Goal: Find specific fact: Find contact information

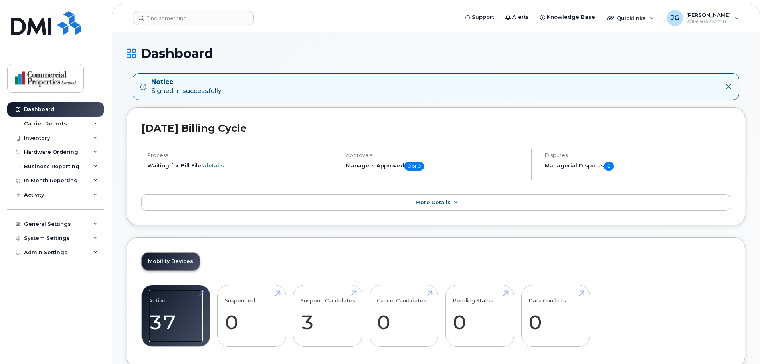
click at [158, 311] on link "Active 37 12%" at bounding box center [176, 315] width 54 height 53
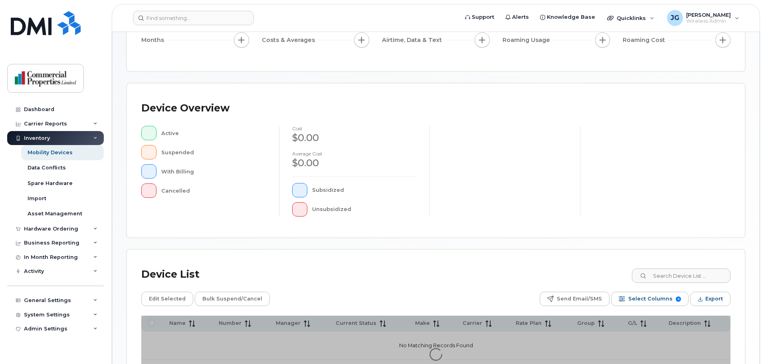
scroll to position [185, 0]
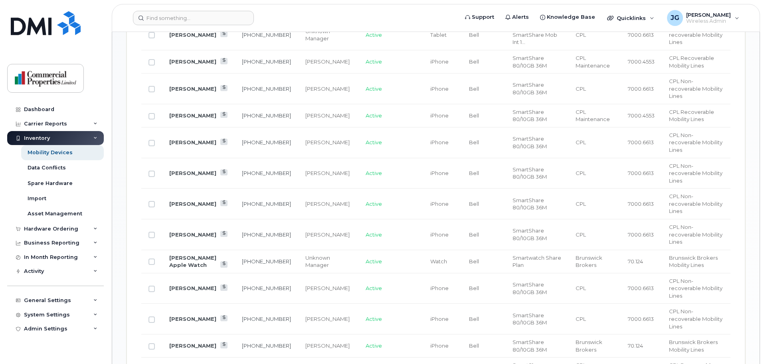
scroll to position [691, 0]
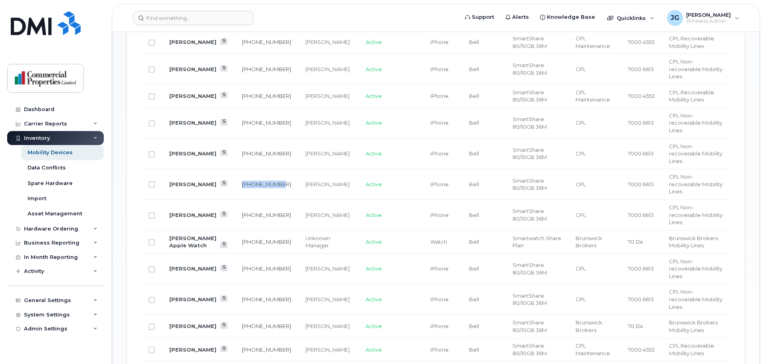
drag, startPoint x: 251, startPoint y: 110, endPoint x: 235, endPoint y: 101, distance: 19.1
click at [235, 169] on td "[PHONE_NUMBER]" at bounding box center [266, 184] width 63 height 31
copy link "[PHONE_NUMBER]"
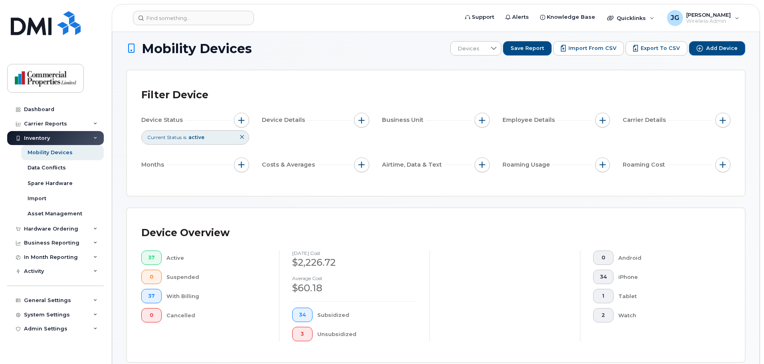
scroll to position [0, 0]
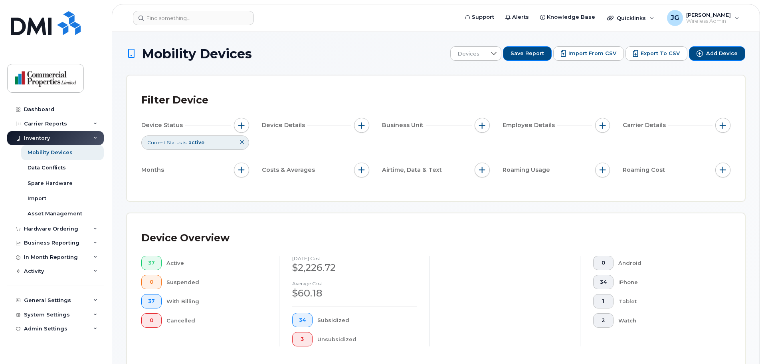
click at [416, 10] on header "Support Alerts Knowledge Base Quicklinks Suspend / Cancel Device Change SIM Car…" at bounding box center [436, 18] width 648 height 28
